Goal: Task Accomplishment & Management: Manage account settings

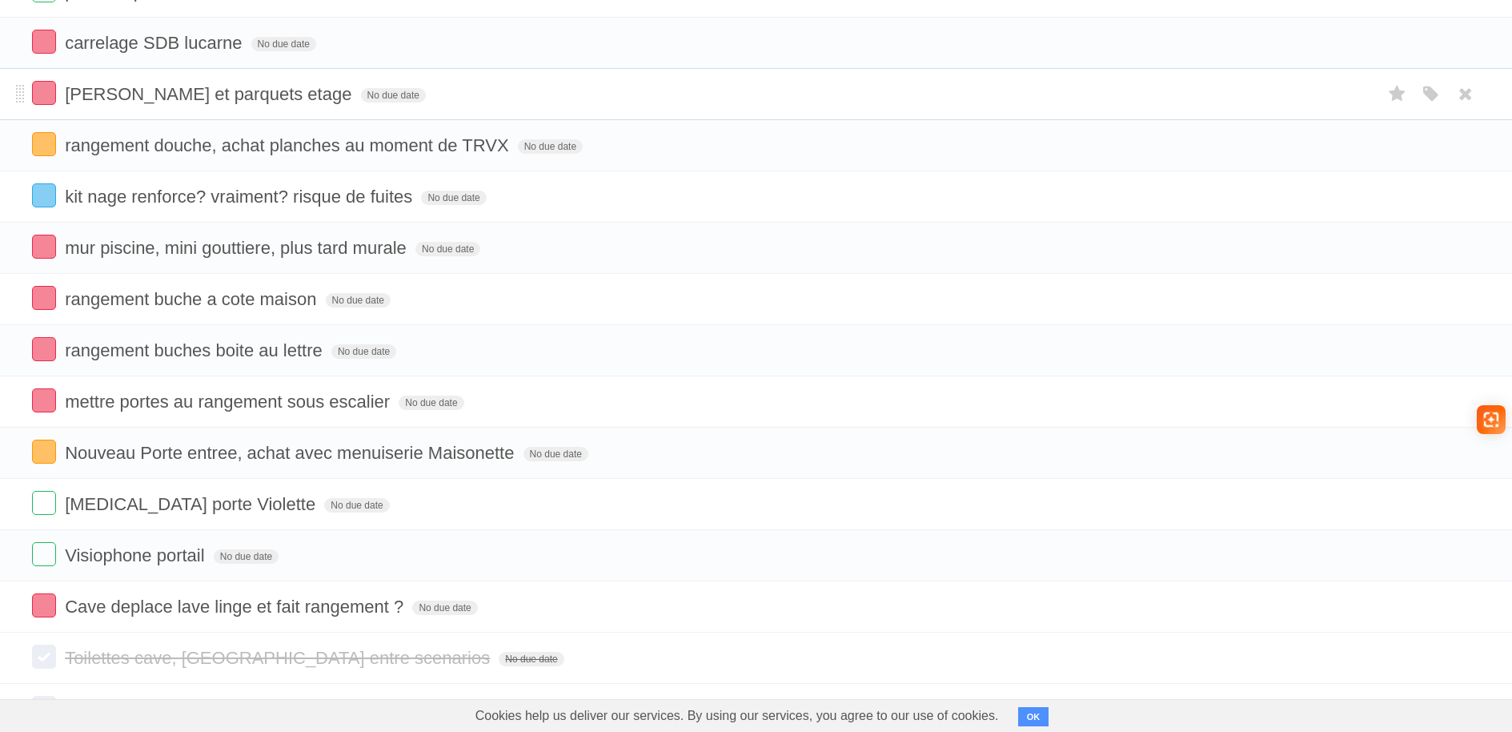
scroll to position [1057, 0]
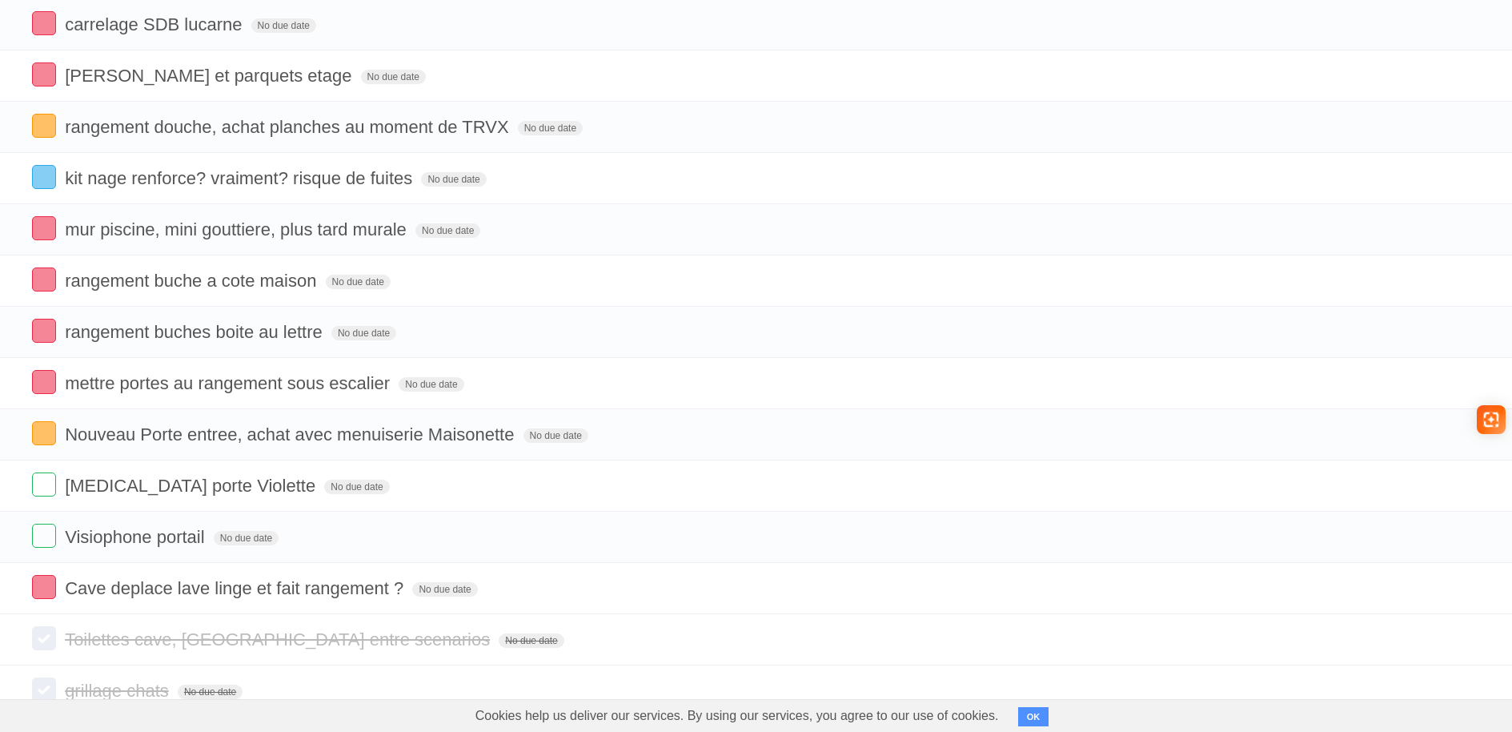
click at [1029, 719] on button "OK" at bounding box center [1033, 716] width 31 height 19
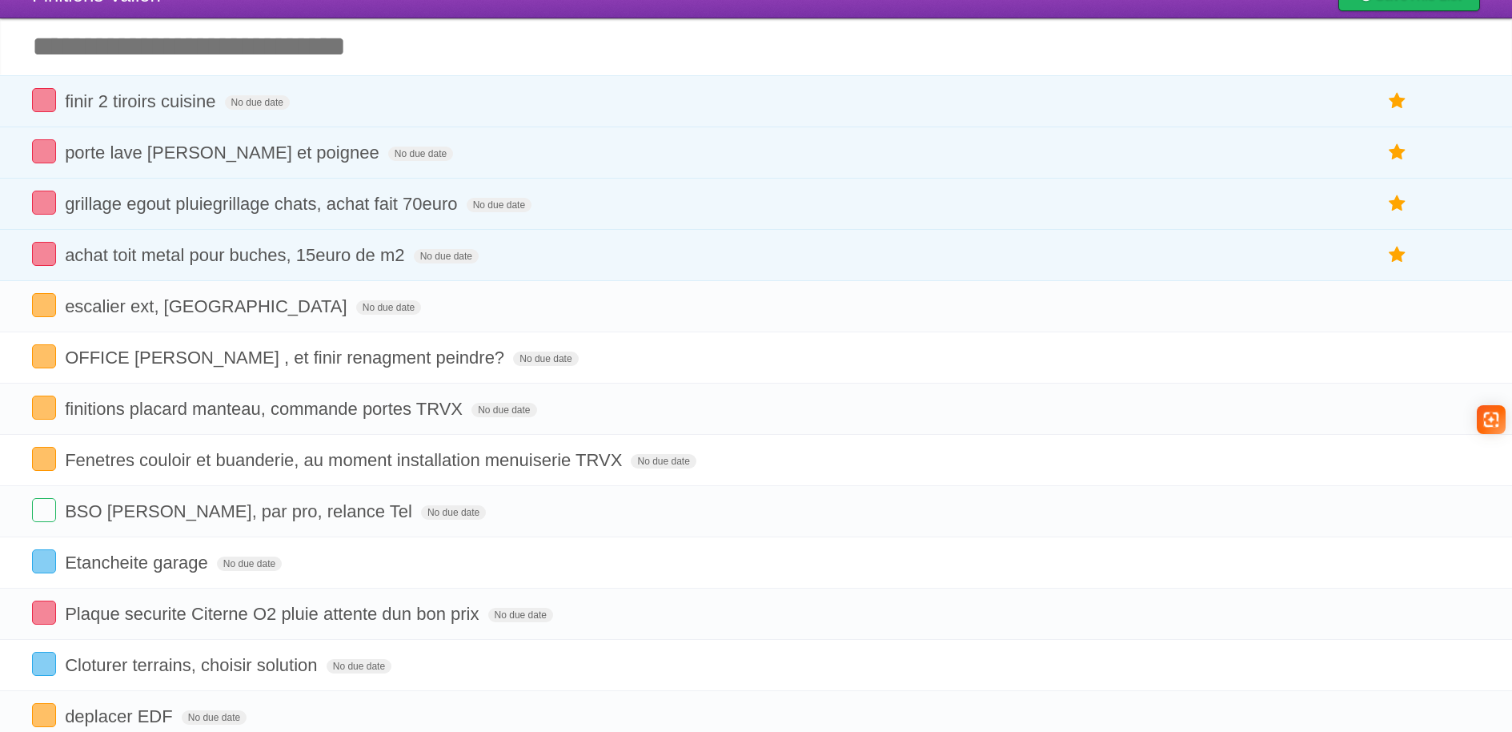
scroll to position [0, 0]
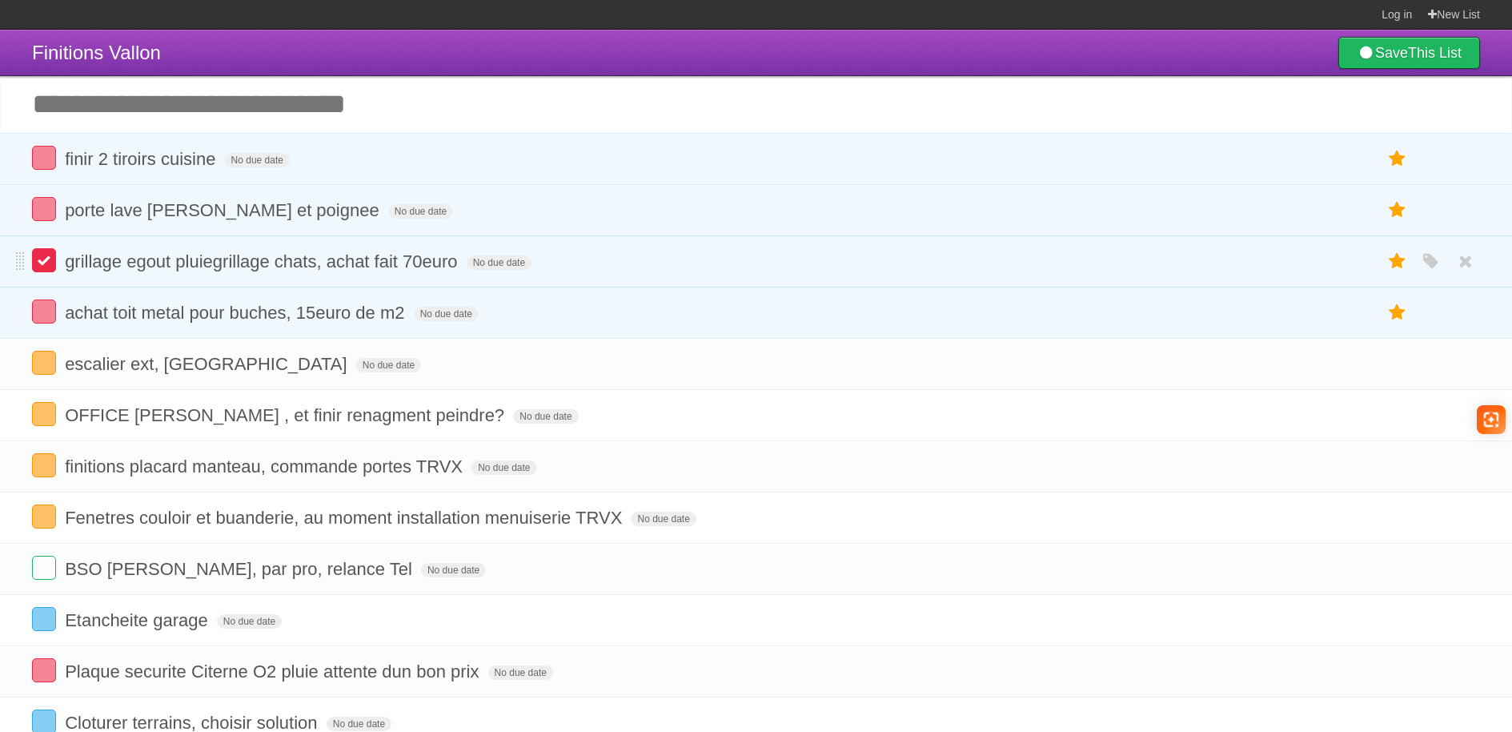
click at [46, 263] on label at bounding box center [44, 260] width 24 height 24
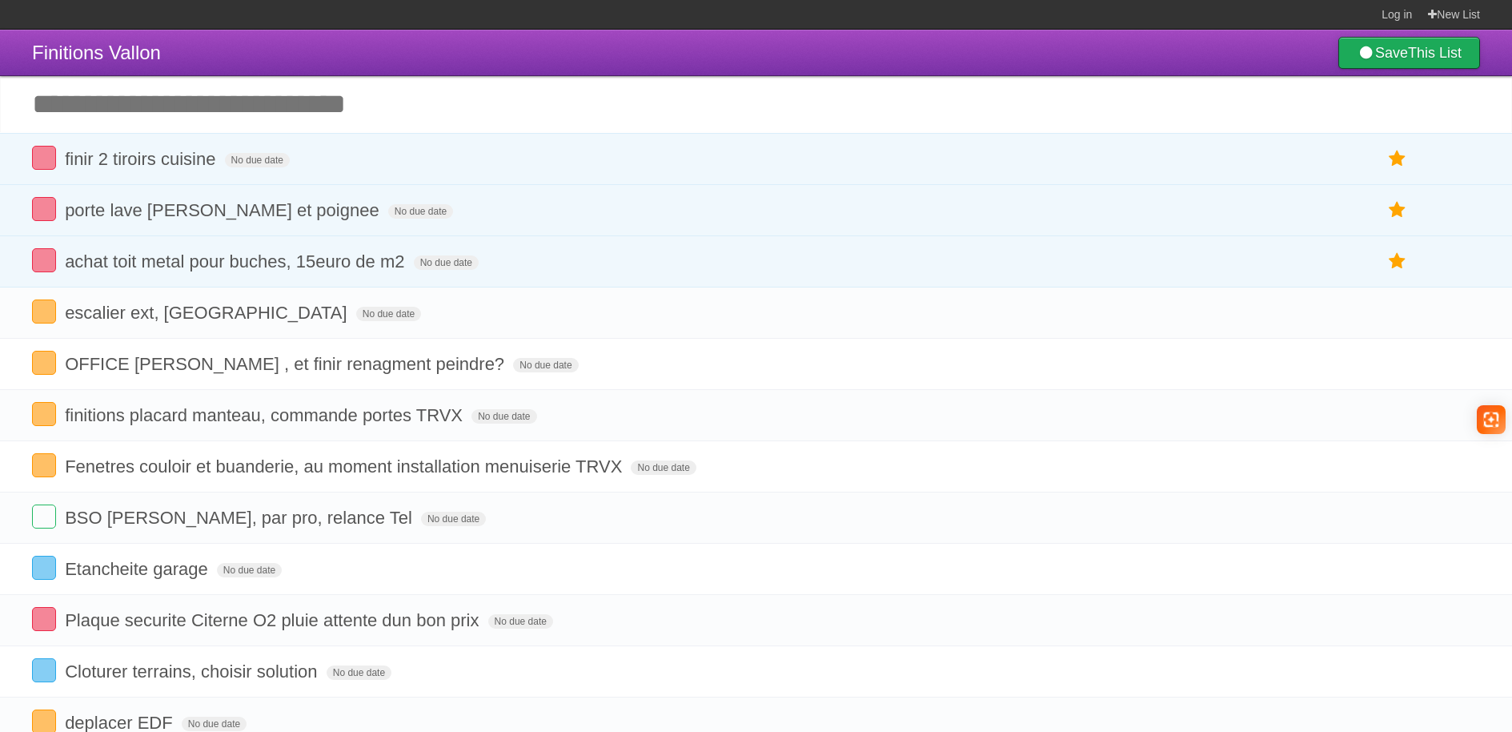
click at [1427, 45] on b "This List" at bounding box center [1435, 53] width 54 height 16
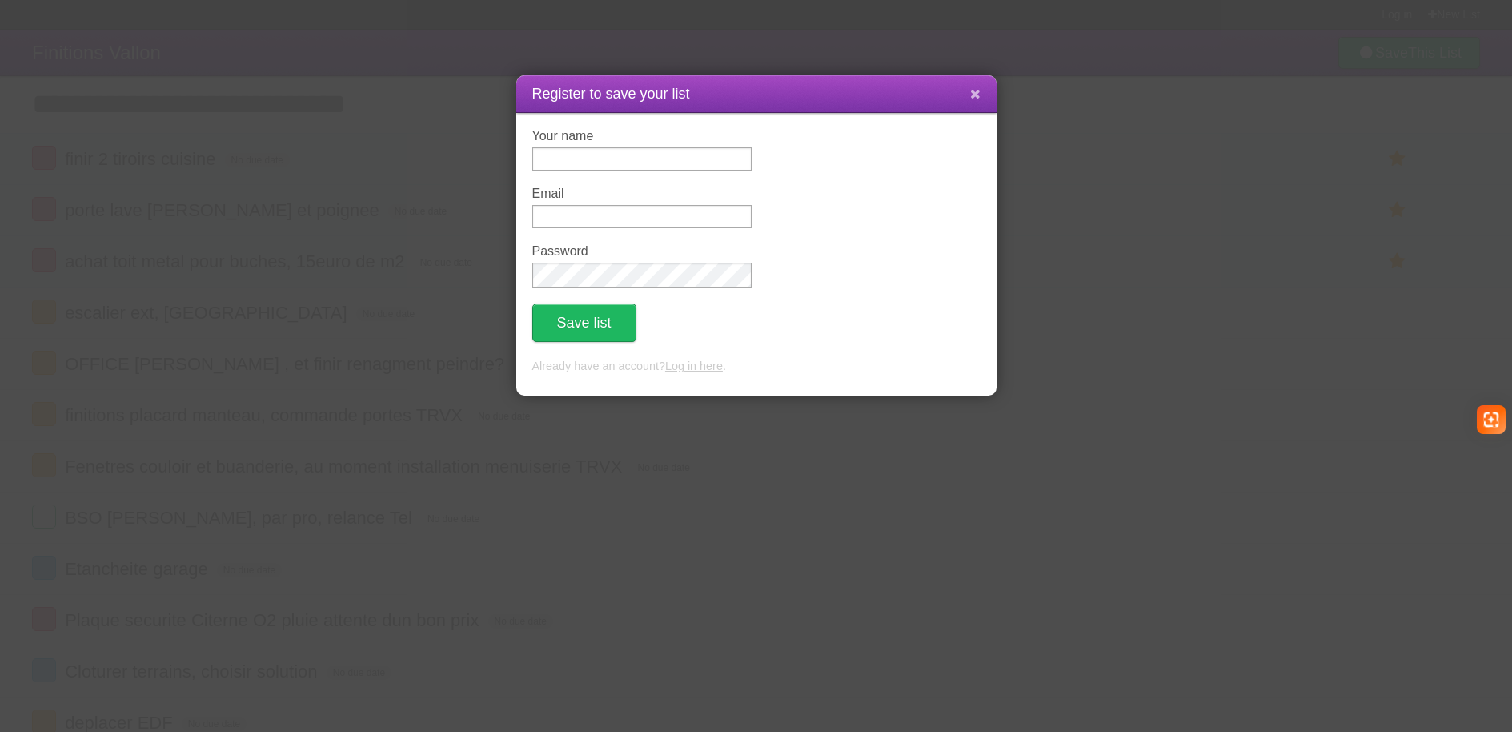
click at [972, 95] on icon at bounding box center [975, 94] width 10 height 14
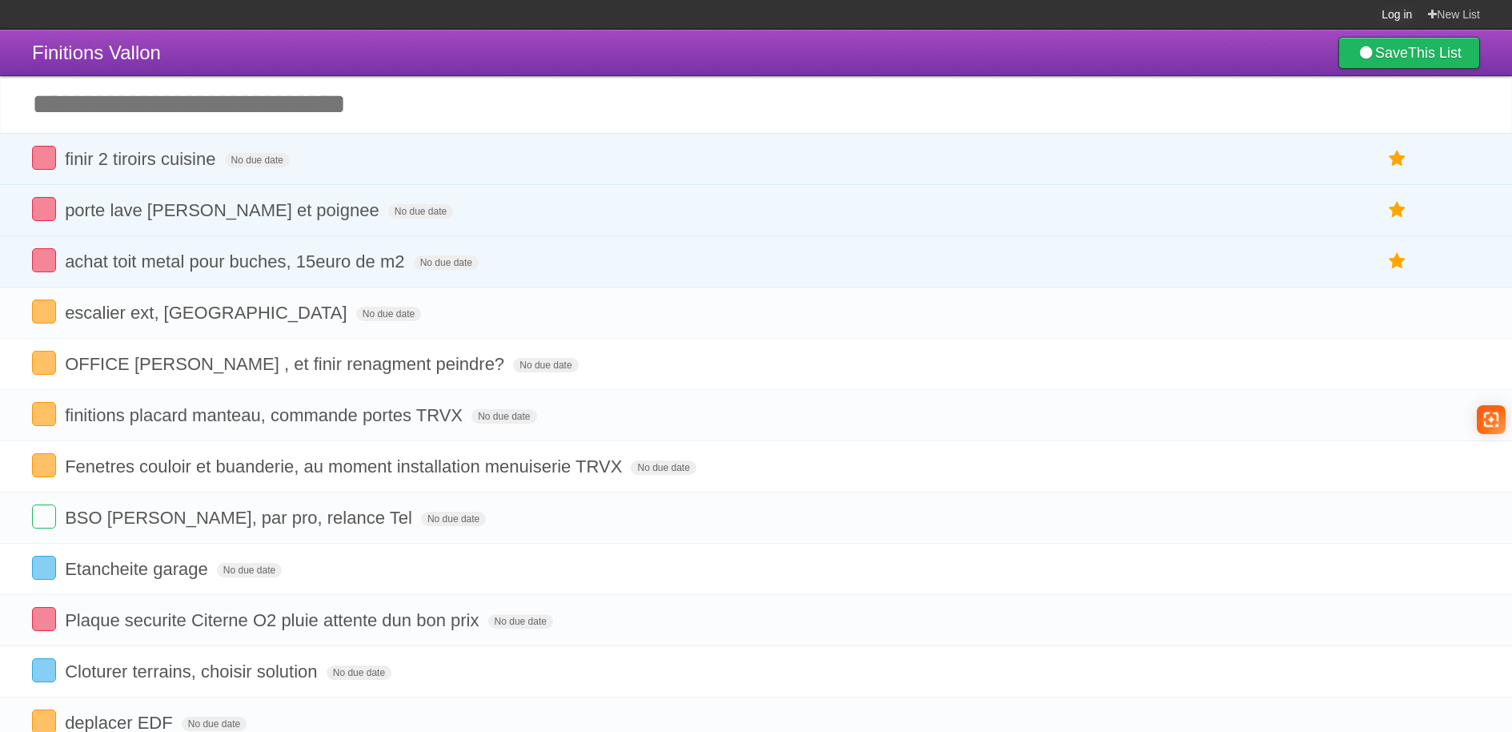
click at [1386, 14] on link "Log in" at bounding box center [1397, 14] width 30 height 29
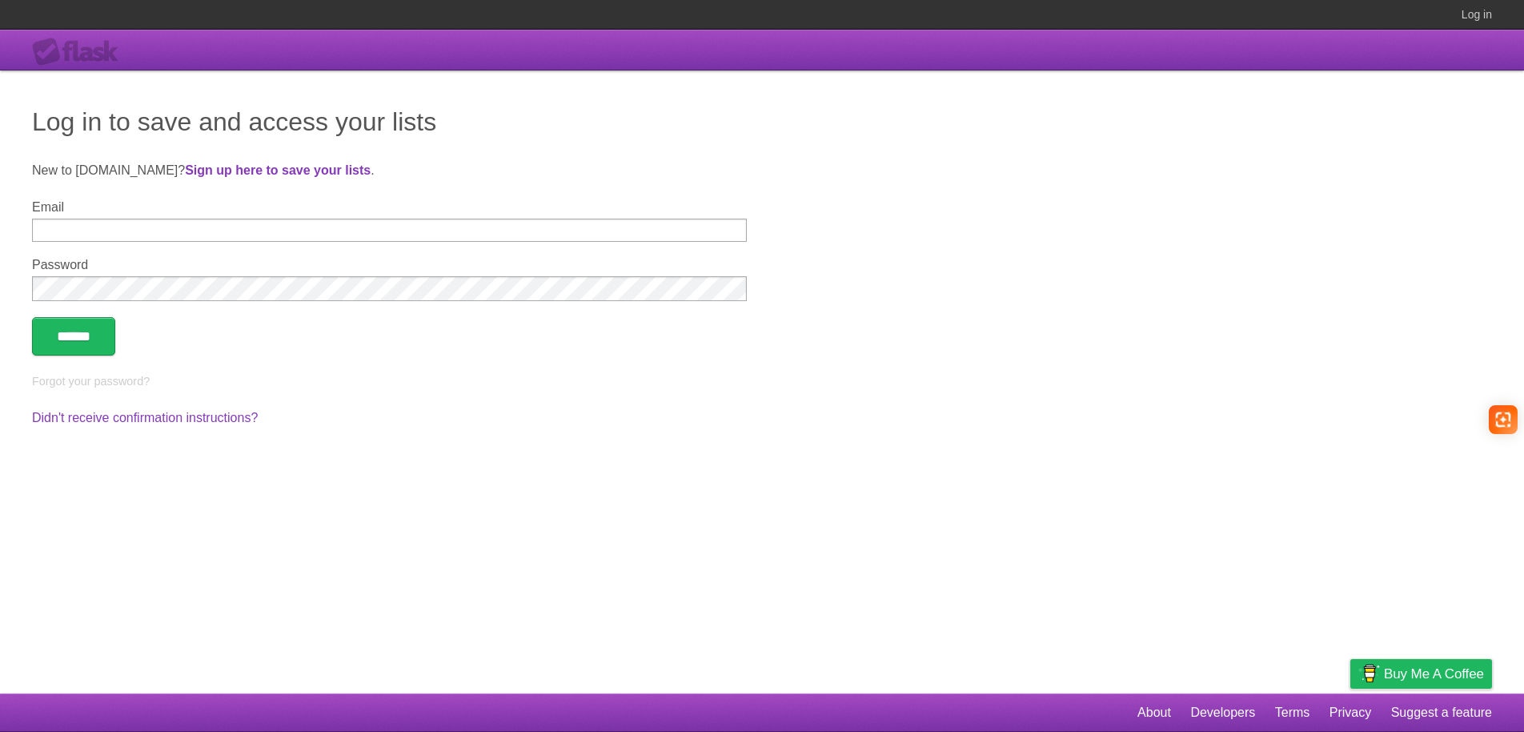
drag, startPoint x: 251, startPoint y: 212, endPoint x: 245, endPoint y: 226, distance: 14.7
click at [247, 222] on div "Email" at bounding box center [389, 221] width 715 height 42
click at [245, 226] on input "Email" at bounding box center [389, 230] width 715 height 23
